Goal: Navigation & Orientation: Understand site structure

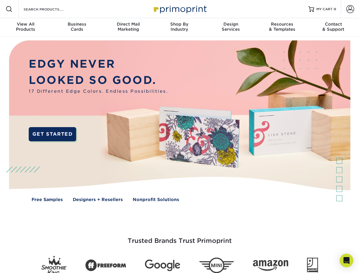
click at [179, 136] on img at bounding box center [179, 124] width 355 height 177
click at [9, 9] on span at bounding box center [9, 9] width 7 height 7
click at [349, 9] on span at bounding box center [350, 9] width 8 height 8
click at [26, 27] on div "View All Products" at bounding box center [25, 27] width 51 height 10
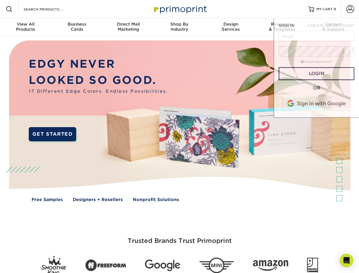
click at [77, 27] on div "Business Cards" at bounding box center [76, 27] width 51 height 10
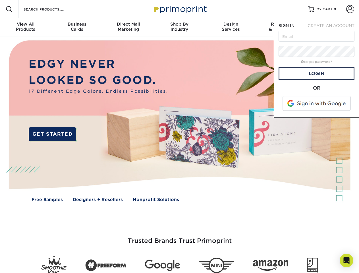
click at [128, 27] on div "Direct Mail Marketing" at bounding box center [127, 27] width 51 height 10
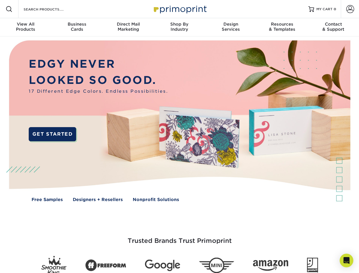
click at [179, 27] on div "Shop By Industry" at bounding box center [179, 27] width 51 height 10
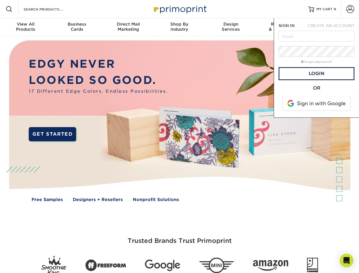
click at [231, 27] on div "Design Services" at bounding box center [230, 27] width 51 height 10
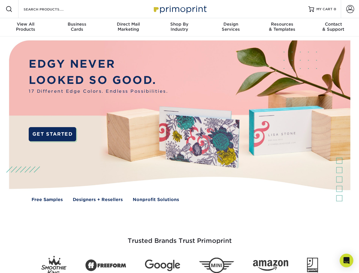
click at [282, 27] on span "SIGN IN" at bounding box center [286, 25] width 16 height 5
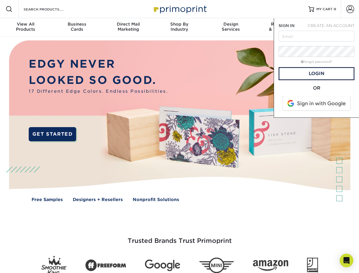
click at [333, 27] on div "Contact & Support" at bounding box center [332, 27] width 51 height 10
